Goal: Information Seeking & Learning: Find specific page/section

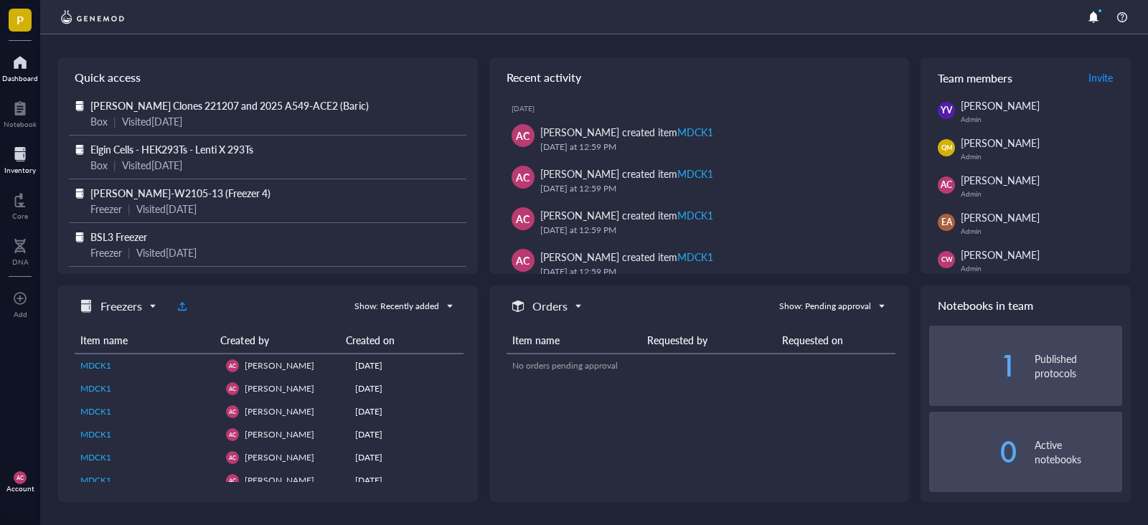
click at [11, 163] on div at bounding box center [20, 154] width 32 height 23
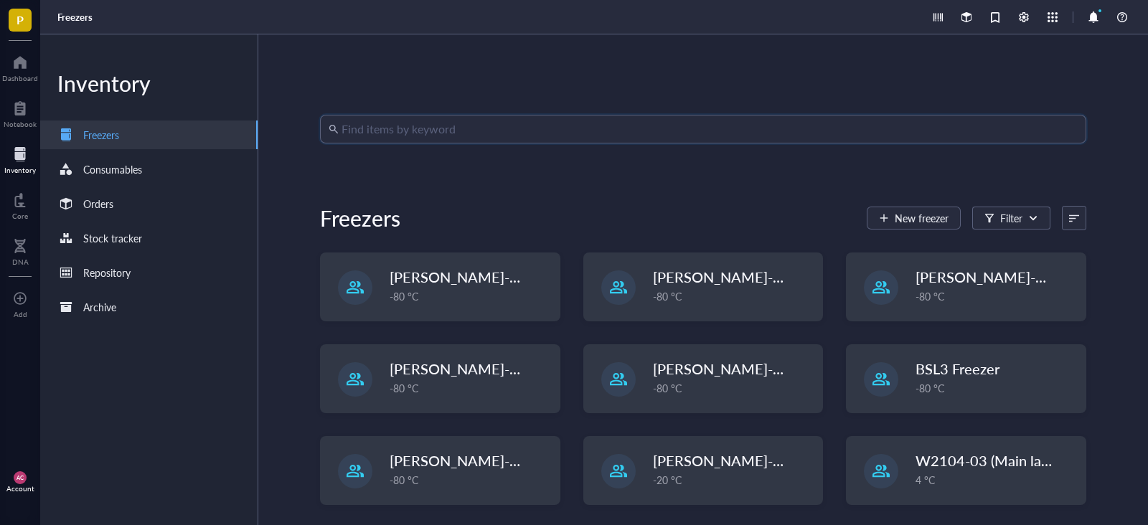
click at [622, 123] on input "search" at bounding box center [709, 128] width 736 height 27
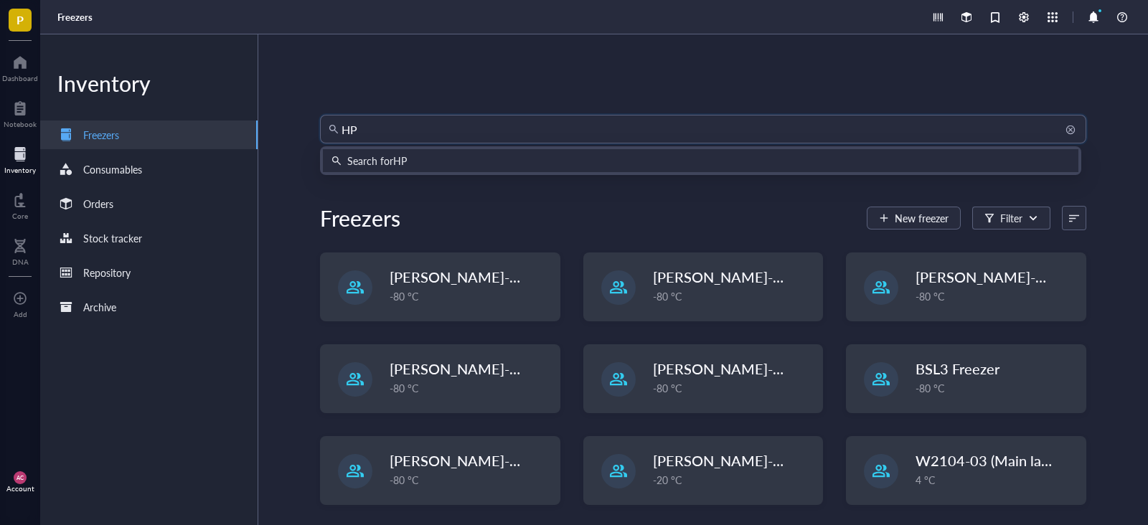
type input "HP7"
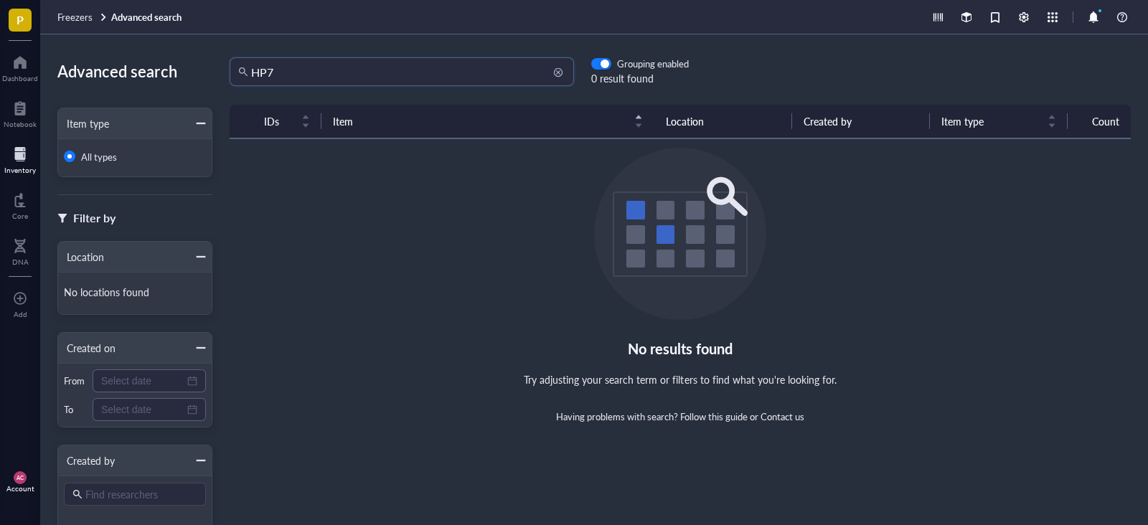
click at [418, 80] on input "HP7" at bounding box center [408, 71] width 314 height 27
type input "H"
type input "DC-HP7"
click at [18, 166] on div "Inventory" at bounding box center [20, 170] width 32 height 9
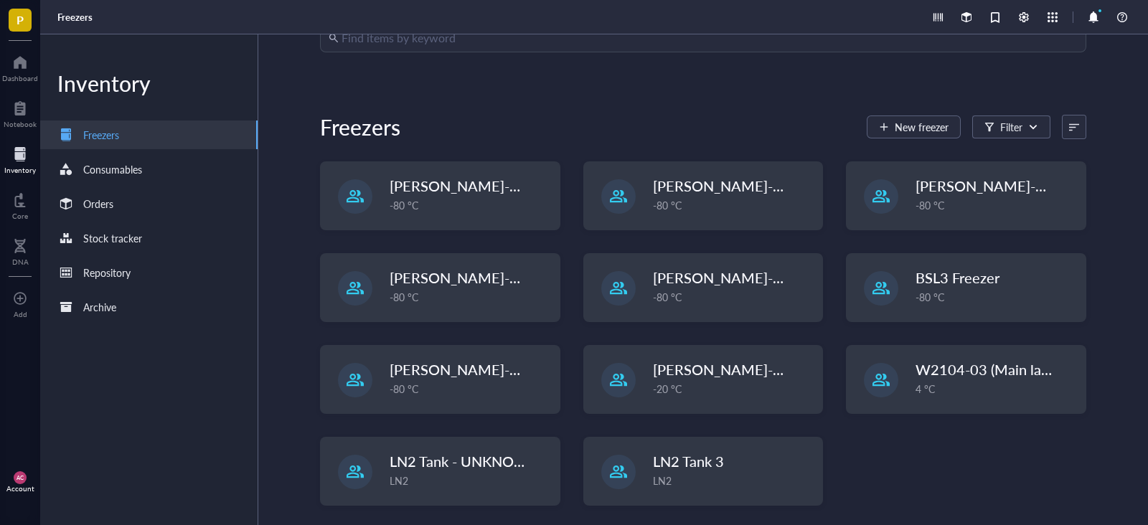
scroll to position [95, 0]
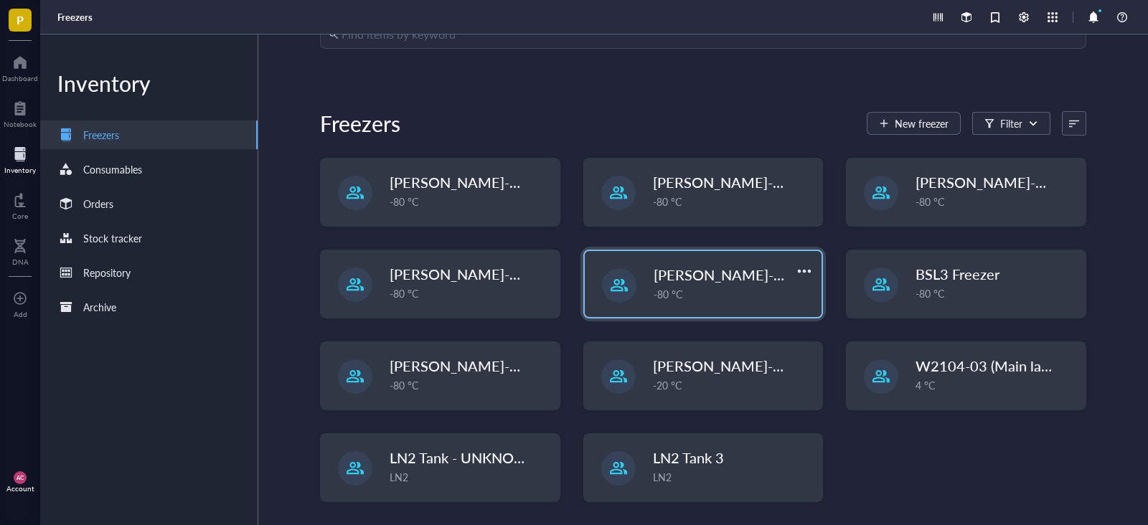
click at [769, 303] on div "[PERSON_NAME]-E2300-[PERSON_NAME]-31 -80 °C" at bounding box center [703, 284] width 237 height 66
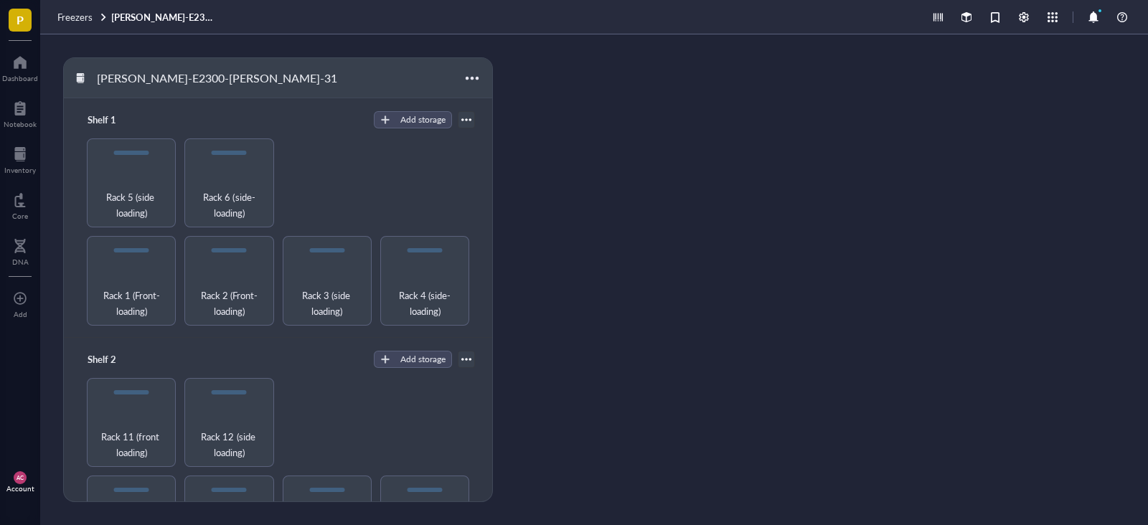
click at [143, 17] on link "[PERSON_NAME]-E2300-[PERSON_NAME]-31" at bounding box center [165, 17] width 108 height 13
click at [75, 19] on span "Freezers" at bounding box center [74, 17] width 35 height 14
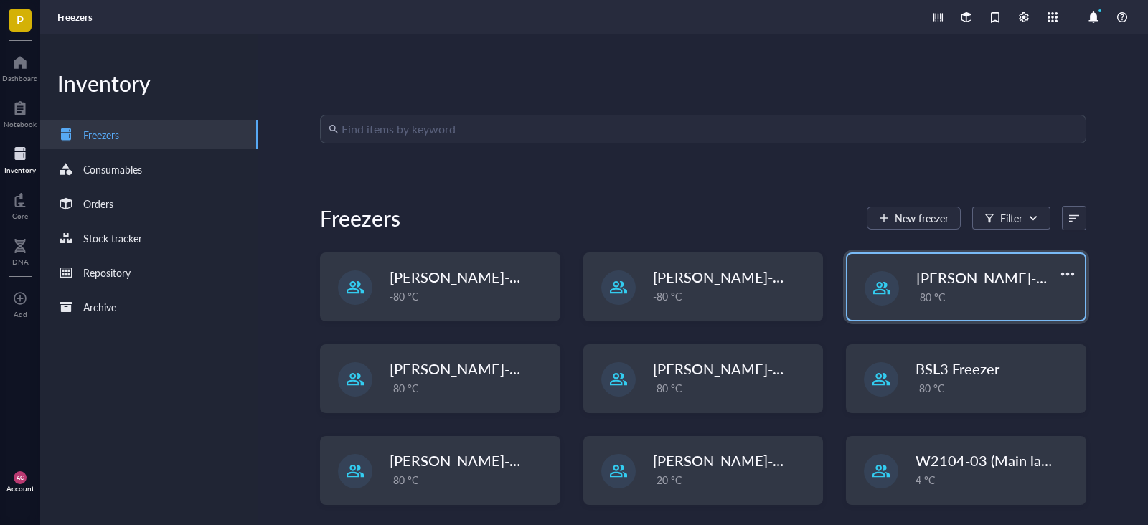
click at [949, 296] on div "-80 °C" at bounding box center [996, 297] width 160 height 16
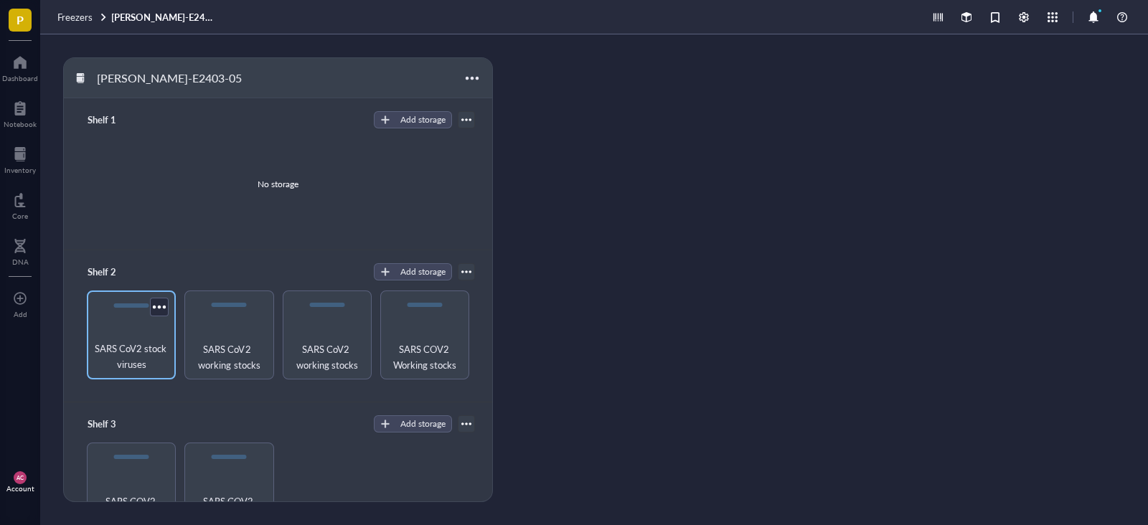
click at [128, 356] on span "SARS CoV2 stock viruses" at bounding box center [131, 357] width 75 height 32
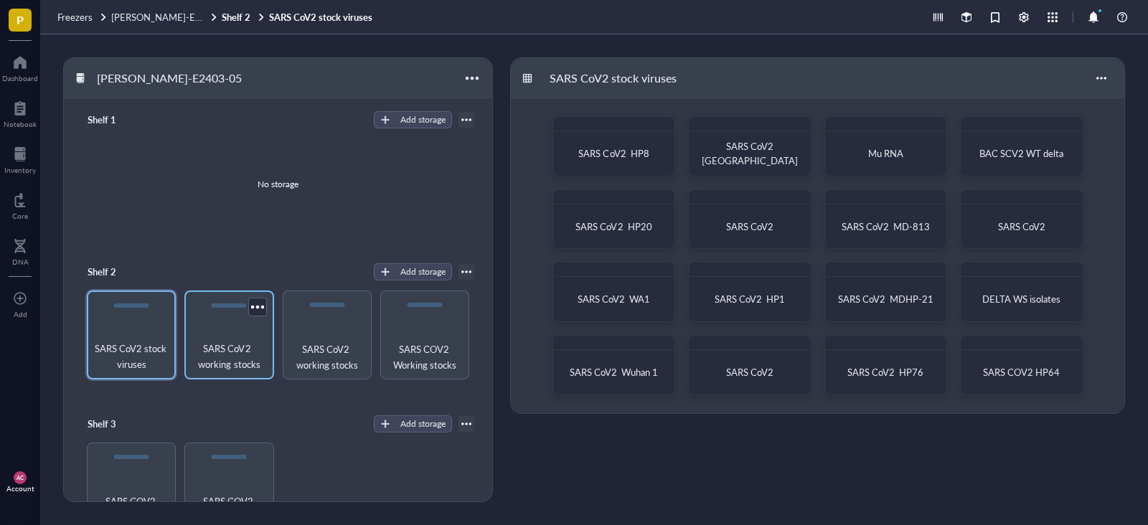
click at [201, 356] on span "SARS CoV2 working stocks" at bounding box center [229, 357] width 75 height 32
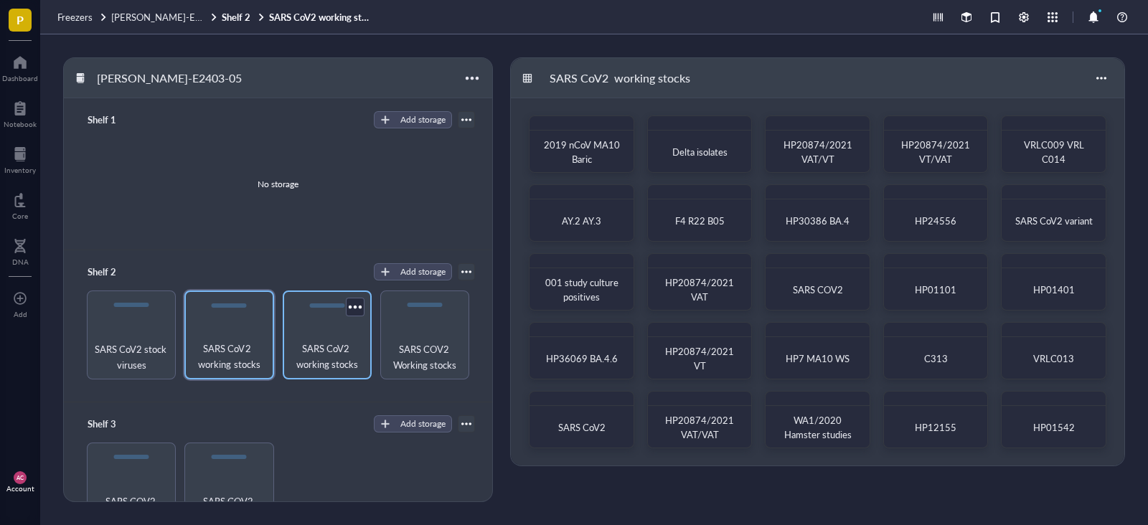
click at [298, 362] on span "SARS CoV2 working stocks" at bounding box center [327, 357] width 75 height 32
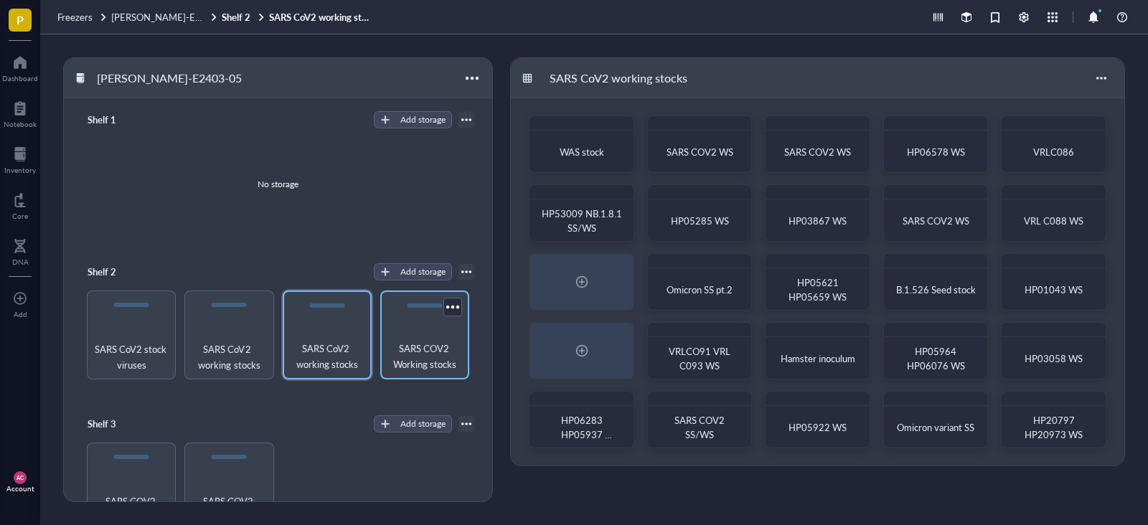
click at [410, 367] on span "SARS COV2 Working stocks" at bounding box center [424, 357] width 75 height 32
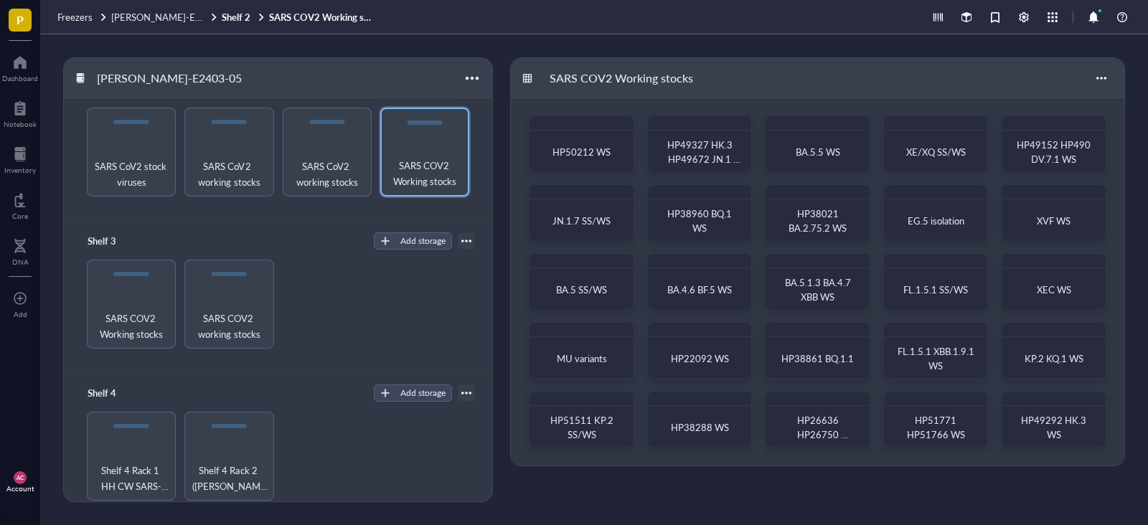
scroll to position [194, 0]
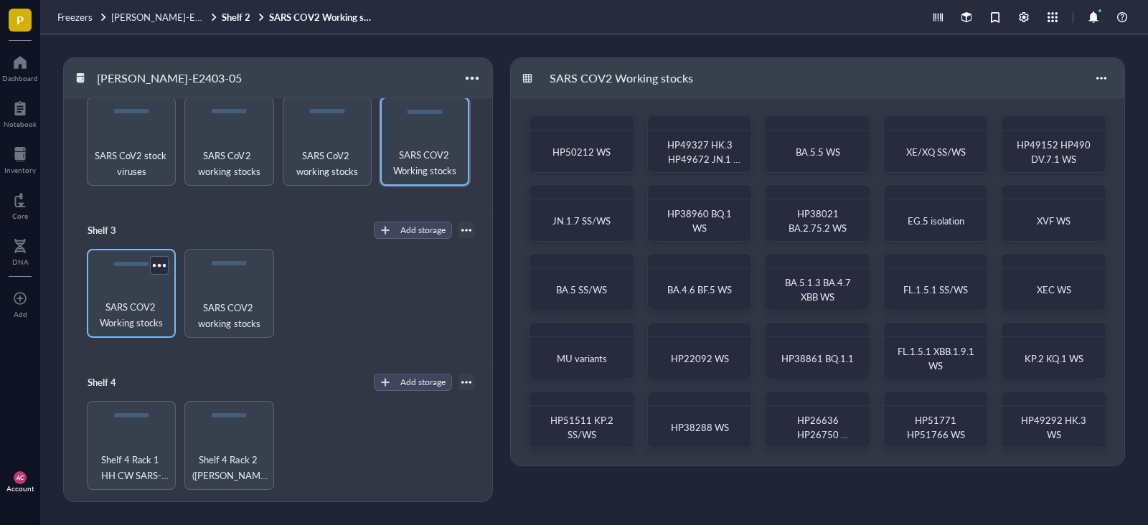
click at [141, 302] on span "SARS COV2 Working stocks" at bounding box center [131, 315] width 75 height 32
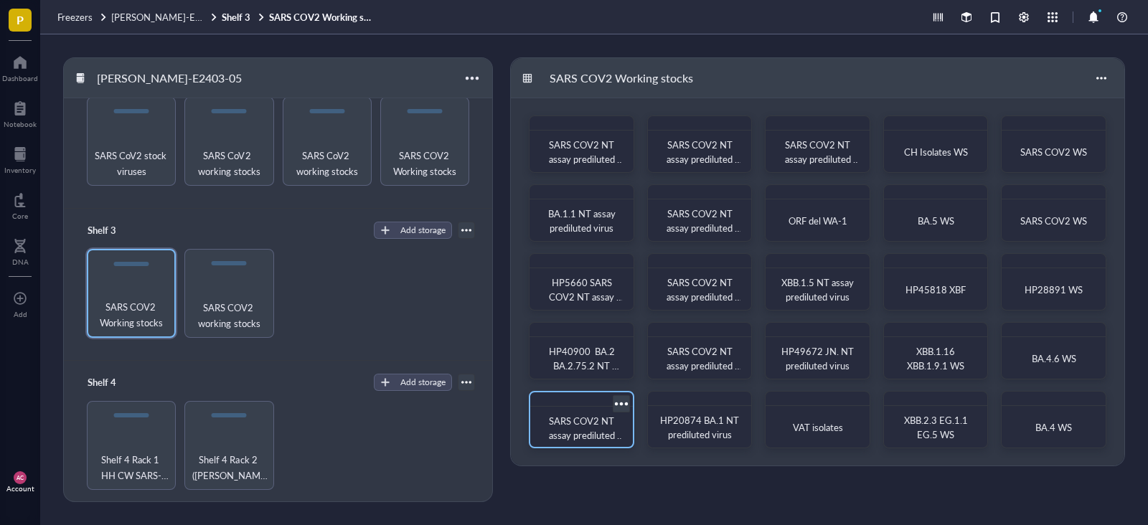
click at [585, 428] on div "SARS COV2 NT assay prediluted virus" at bounding box center [582, 428] width 80 height 29
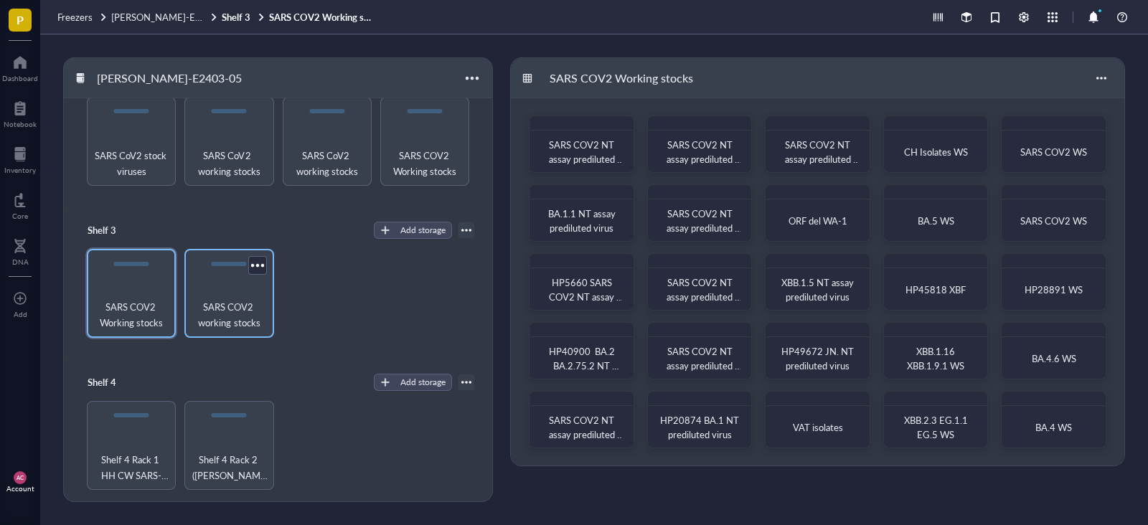
click at [226, 286] on div "SARS COV2 working stocks" at bounding box center [228, 293] width 89 height 89
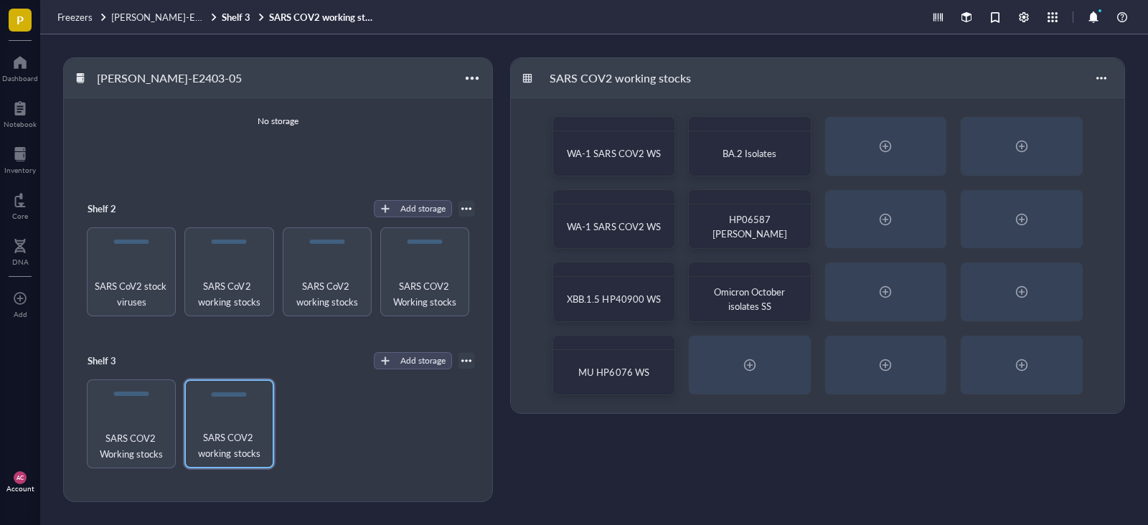
scroll to position [54, 0]
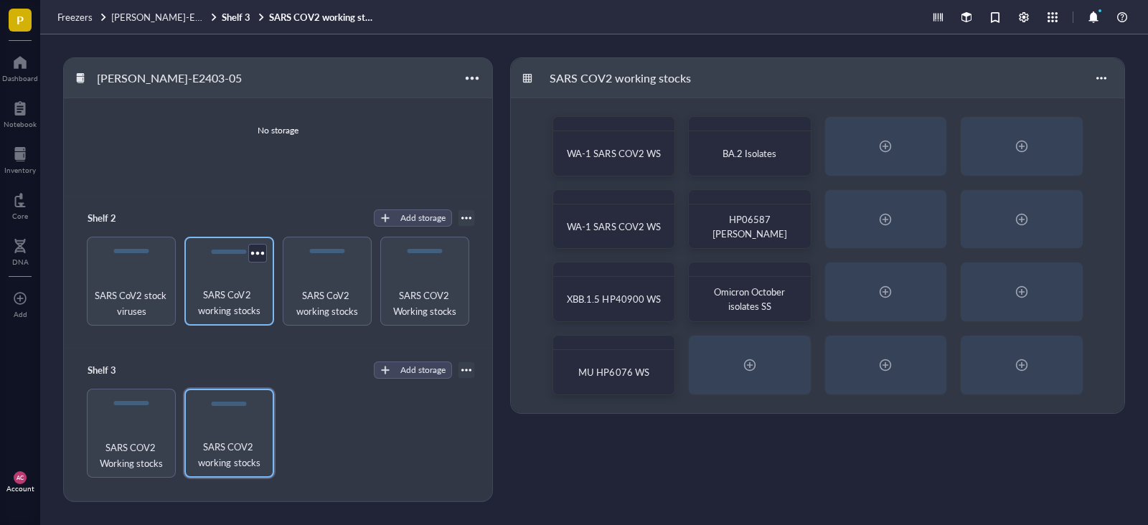
click at [240, 275] on div "SARS CoV2 working stocks" at bounding box center [228, 281] width 89 height 89
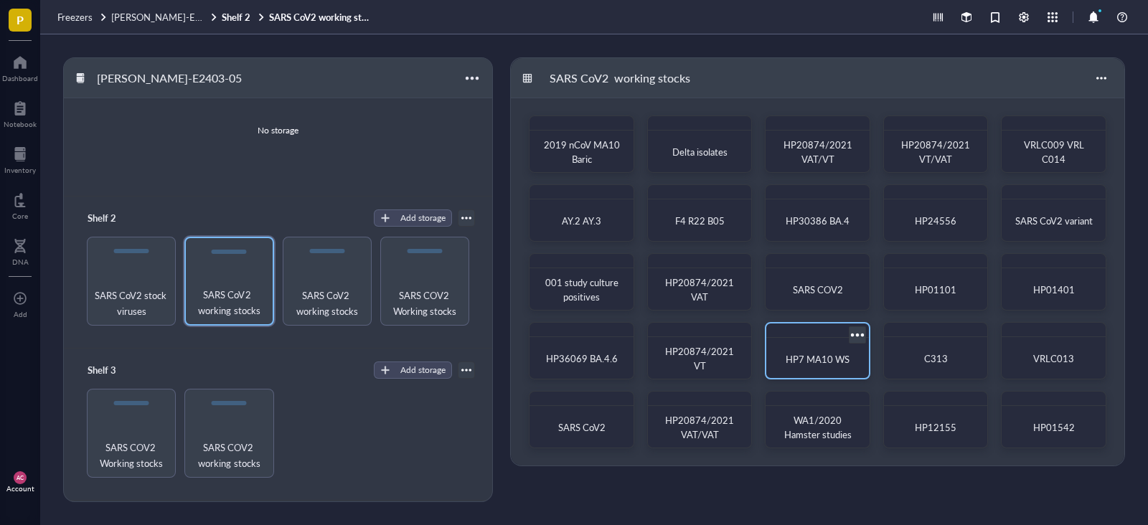
click at [829, 349] on div "HP7 MA10 WS" at bounding box center [817, 360] width 91 height 32
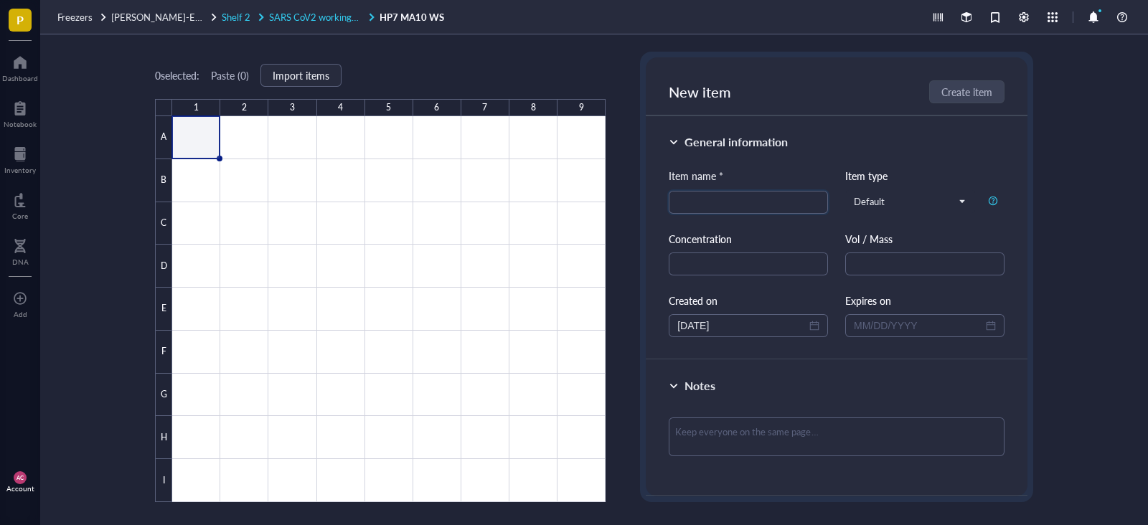
click at [280, 20] on span "SARS CoV2 working stocks" at bounding box center [324, 17] width 111 height 14
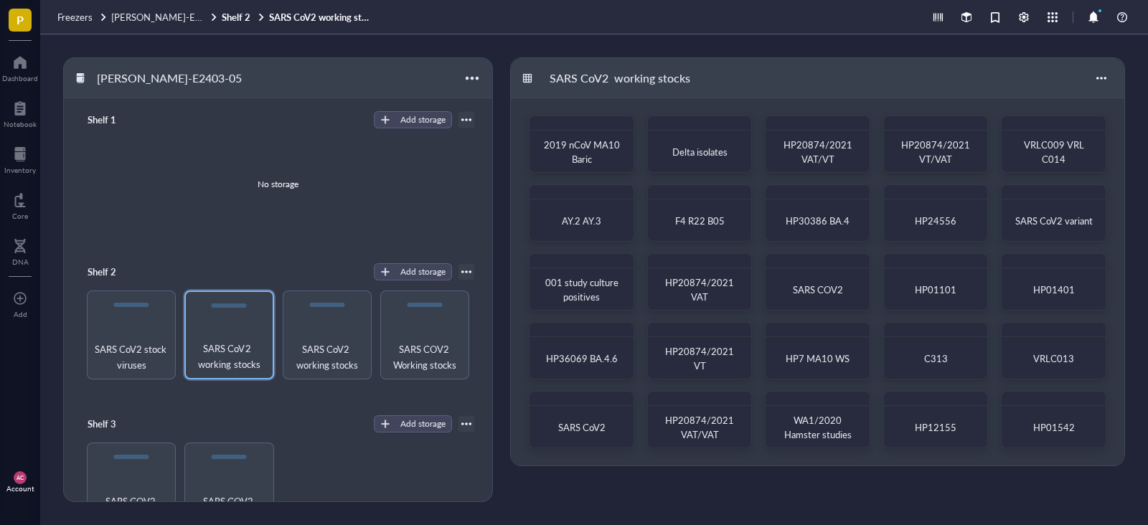
drag, startPoint x: 486, startPoint y: 177, endPoint x: 487, endPoint y: 223, distance: 45.9
click at [487, 223] on div "Shelf 1 Add storage No storage Shelf 2 Add storage SARS CoV2 stock viruses SARS…" at bounding box center [278, 319] width 428 height 443
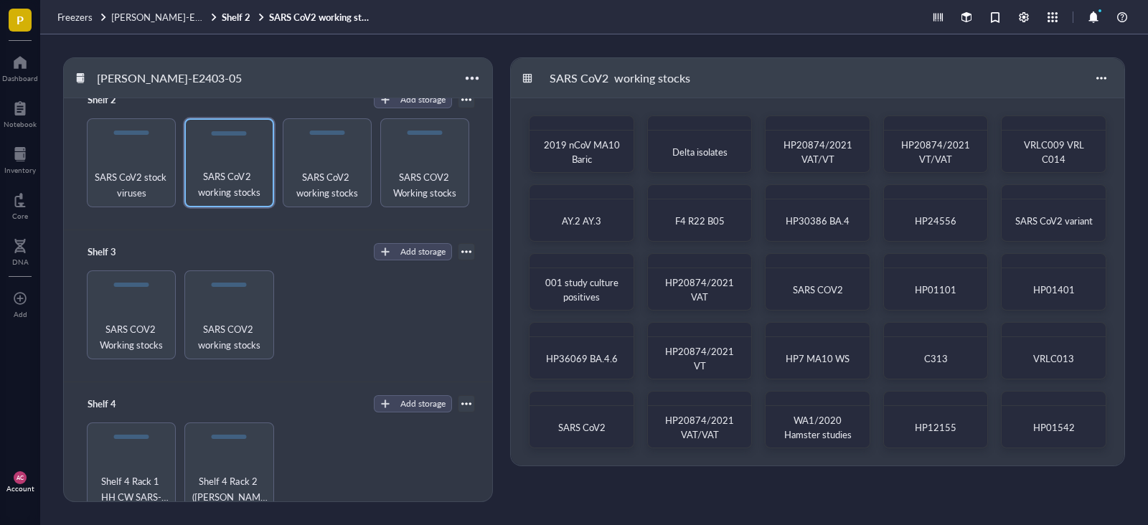
scroll to position [194, 0]
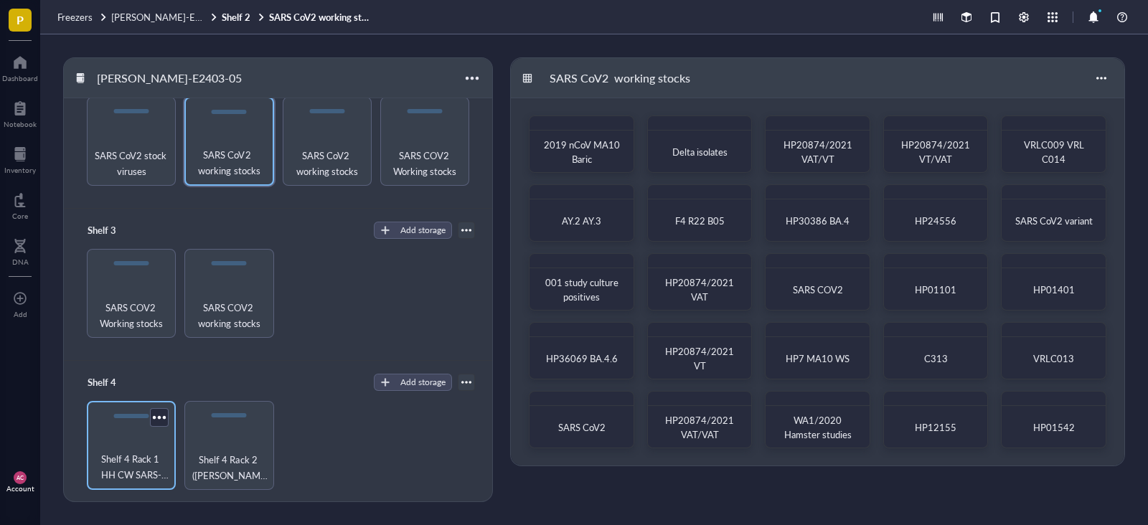
click at [113, 451] on span "Shelf 4 Rack 1 HH CW SARS-CoV-2 Working Stocks" at bounding box center [131, 467] width 75 height 32
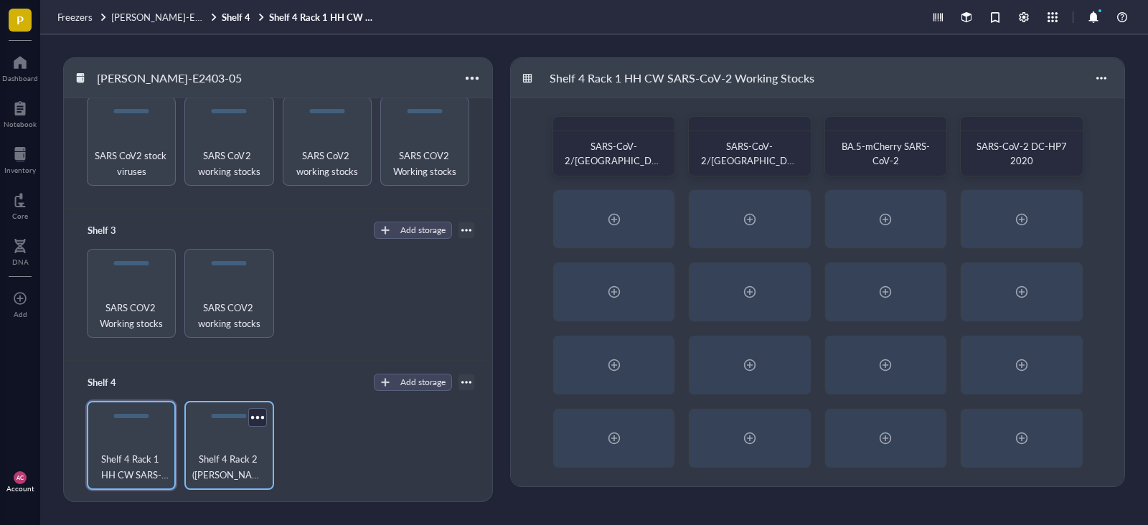
click at [226, 452] on span "Shelf 4 Rack 2 ([PERSON_NAME]-CoV-2 Experiments)" at bounding box center [229, 467] width 75 height 32
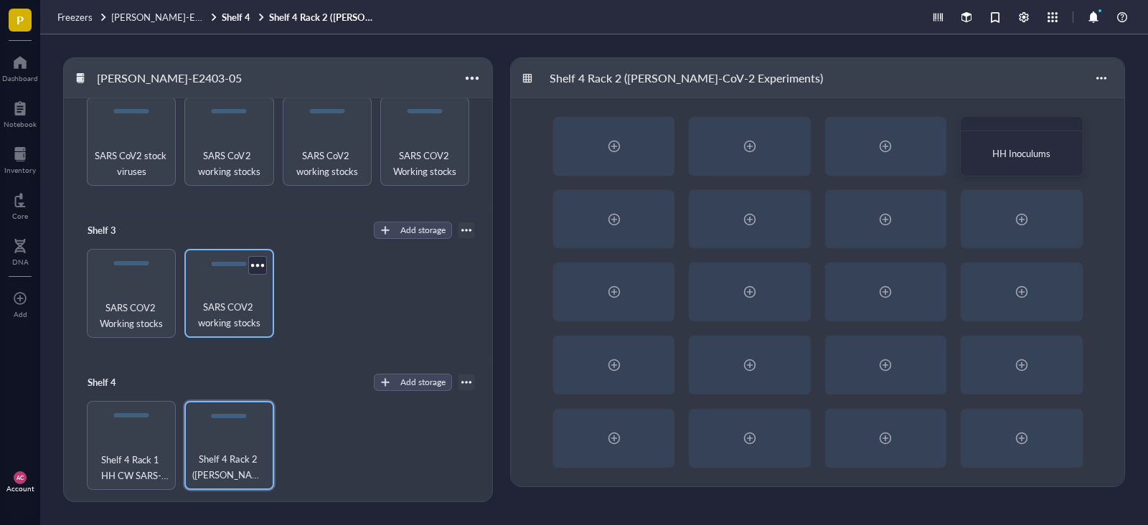
click at [227, 313] on span "SARS COV2 working stocks" at bounding box center [229, 315] width 75 height 32
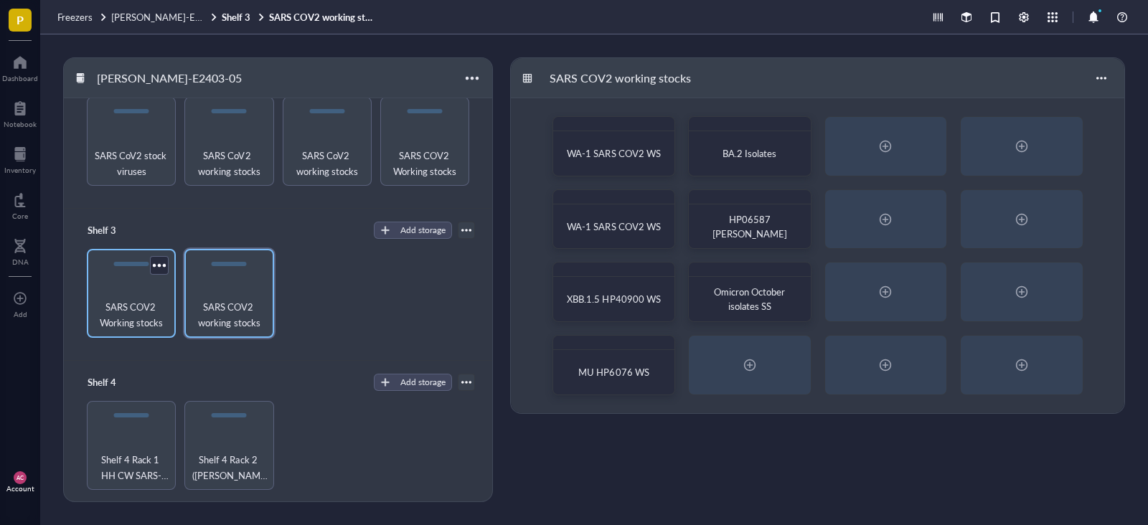
click at [147, 309] on span "SARS COV2 Working stocks" at bounding box center [131, 315] width 75 height 32
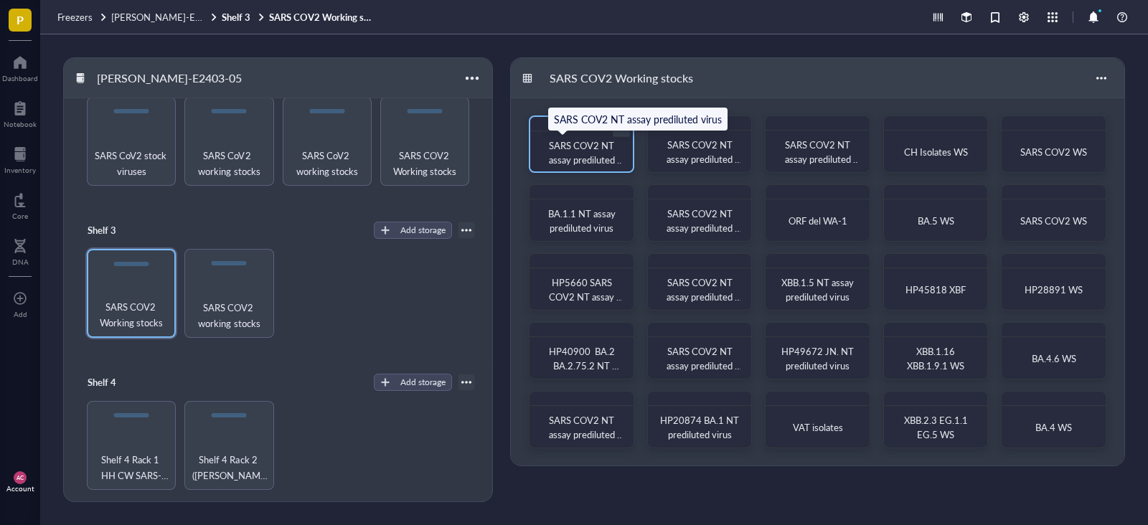
click at [596, 153] on span "SARS COV2 NT assay prediluted virus" at bounding box center [586, 159] width 75 height 42
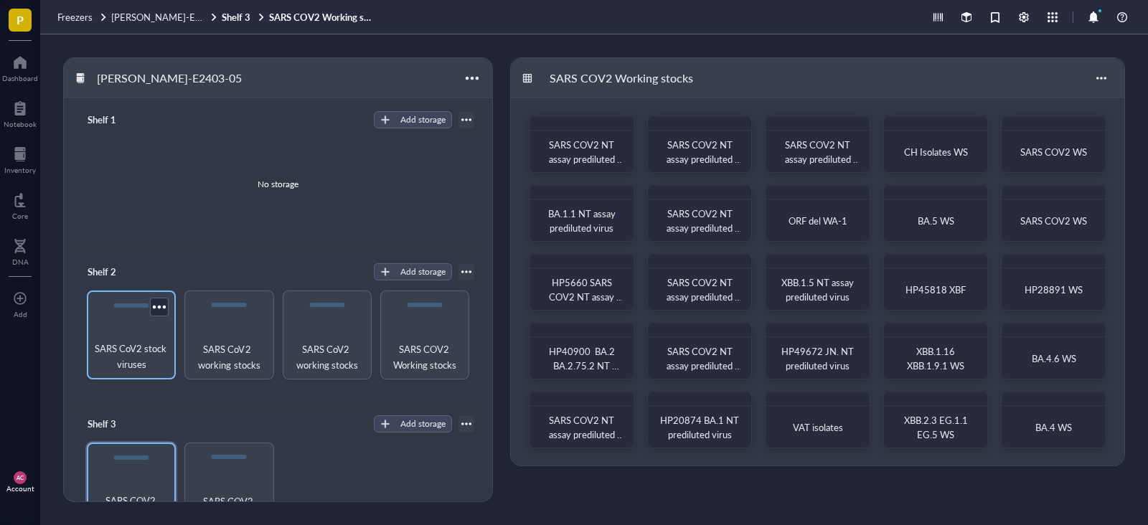
click at [126, 351] on span "SARS CoV2 stock viruses" at bounding box center [131, 357] width 75 height 32
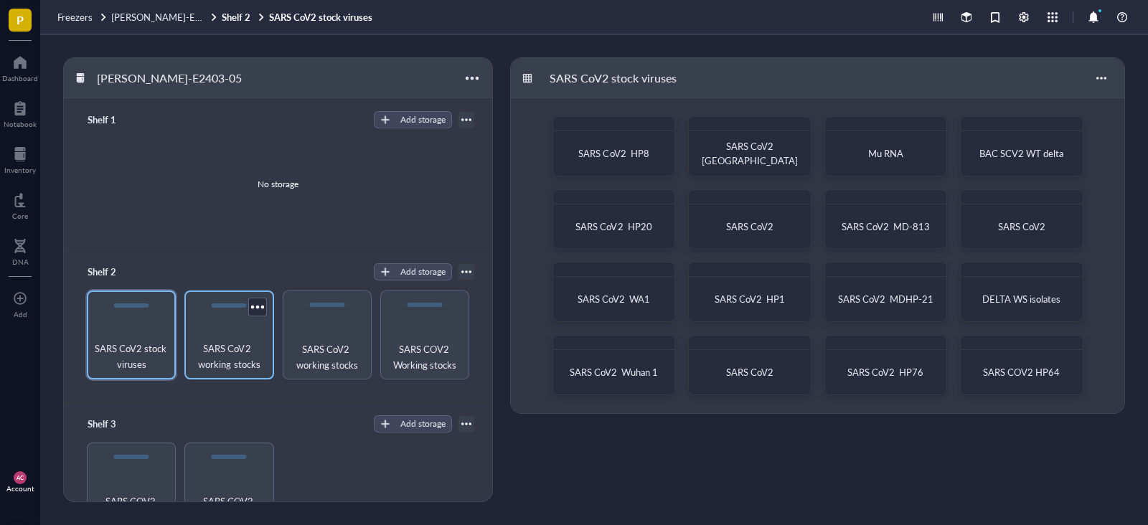
click at [239, 363] on span "SARS CoV2 working stocks" at bounding box center [229, 357] width 75 height 32
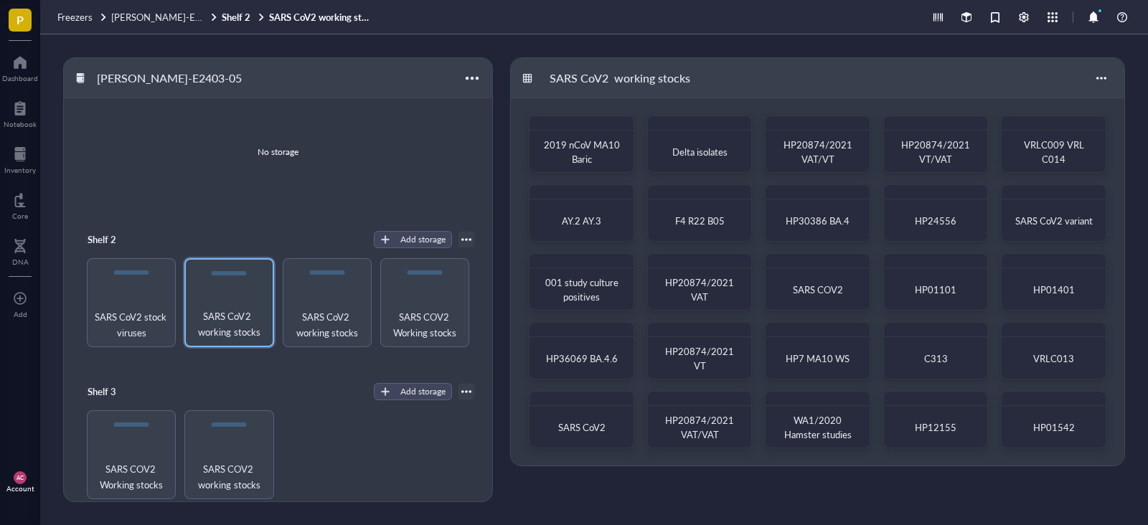
scroll to position [30, 0]
click at [344, 324] on span "SARS CoV2 working stocks" at bounding box center [327, 327] width 75 height 32
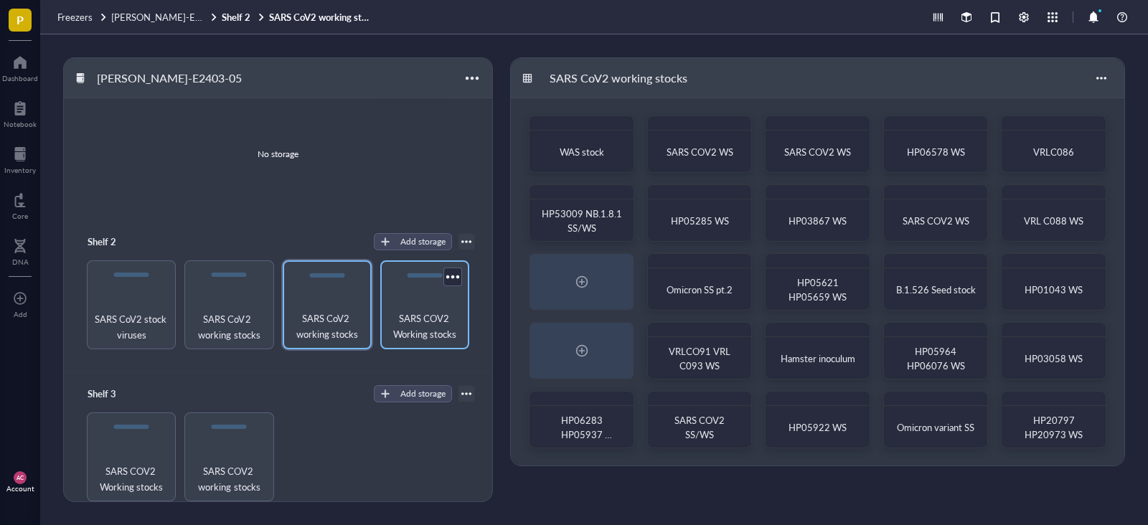
click at [423, 331] on span "SARS COV2 Working stocks" at bounding box center [424, 327] width 75 height 32
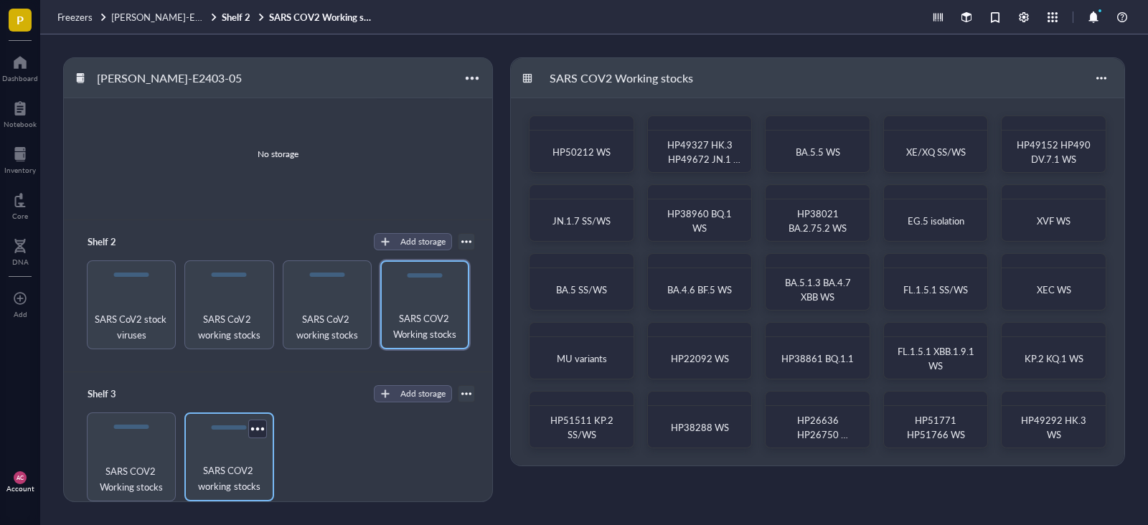
click at [221, 471] on span "SARS COV2 working stocks" at bounding box center [229, 479] width 75 height 32
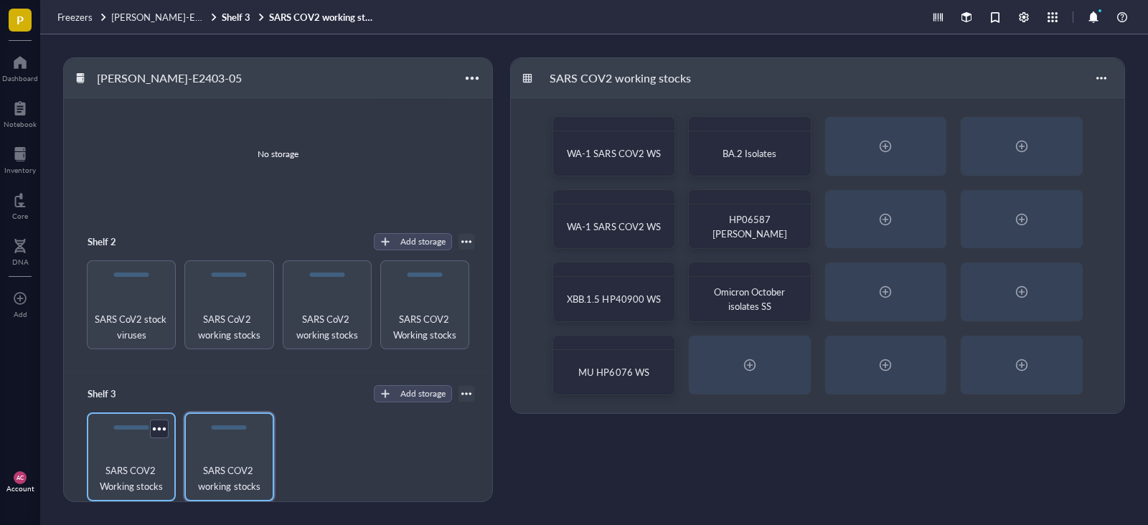
click at [141, 473] on span "SARS COV2 Working stocks" at bounding box center [131, 479] width 75 height 32
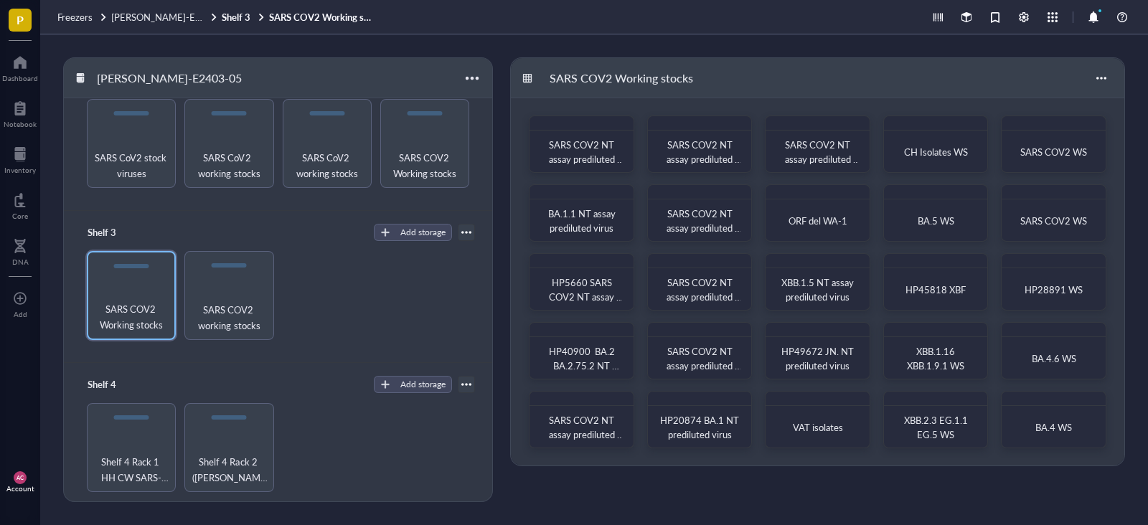
scroll to position [194, 0]
